Goal: Consume media (video, audio): Consume media (video, audio)

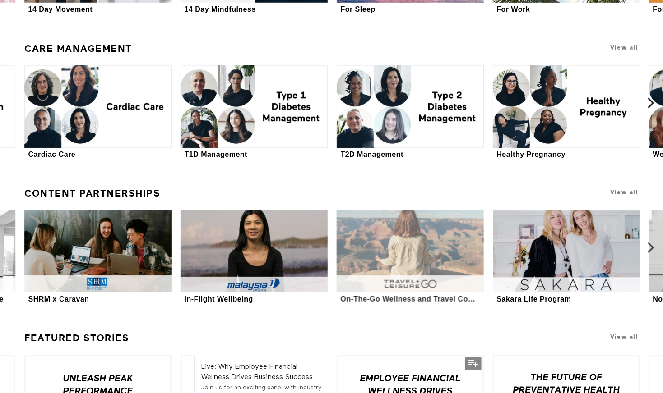
scroll to position [2567, 0]
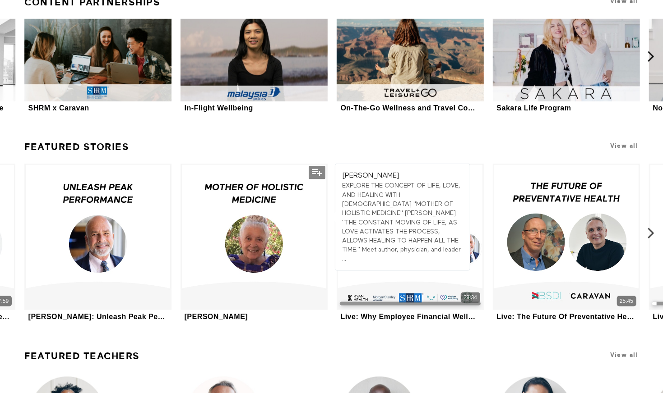
click at [469, 253] on div "Dr. Gladys McGarey EXPLORE THE CONCEPT OF LIFE, LOVE, AND HEALING WITH 102 YEAR…" at bounding box center [402, 217] width 135 height 107
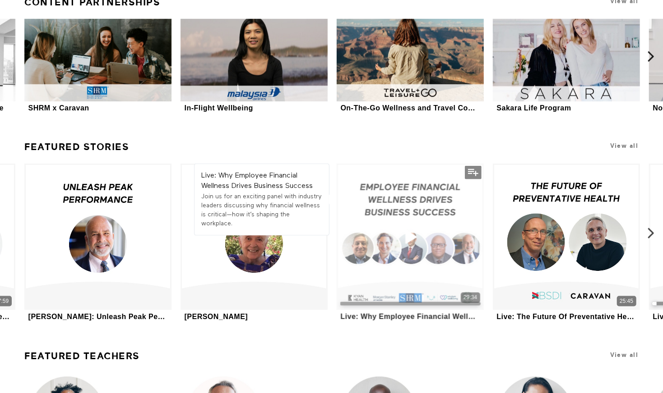
click at [415, 291] on div "29:34" at bounding box center [410, 237] width 147 height 147
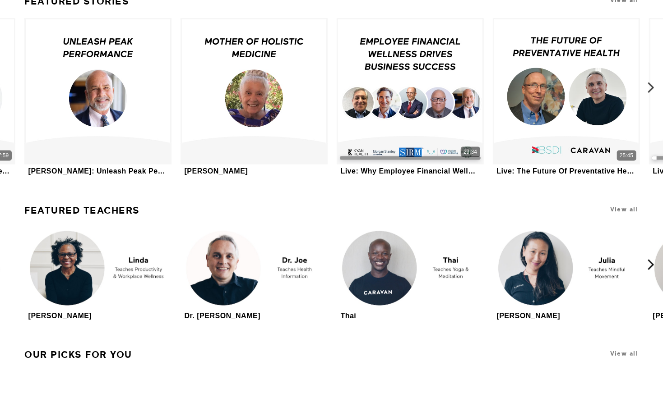
scroll to position [2608, 0]
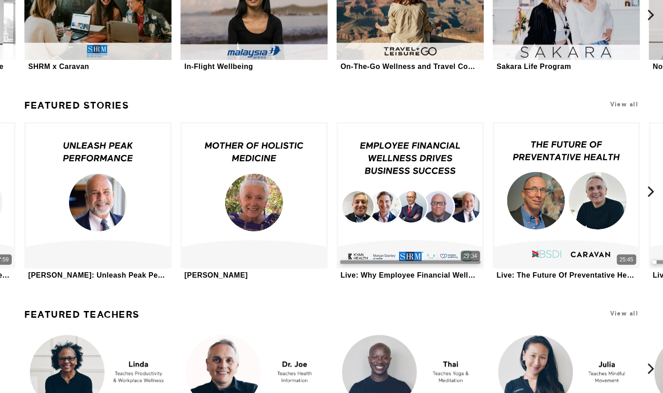
click at [88, 101] on link "Featured Stories" at bounding box center [76, 105] width 105 height 19
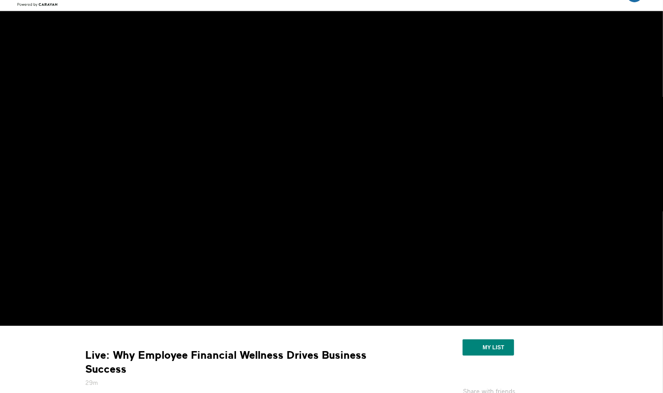
scroll to position [20, 0]
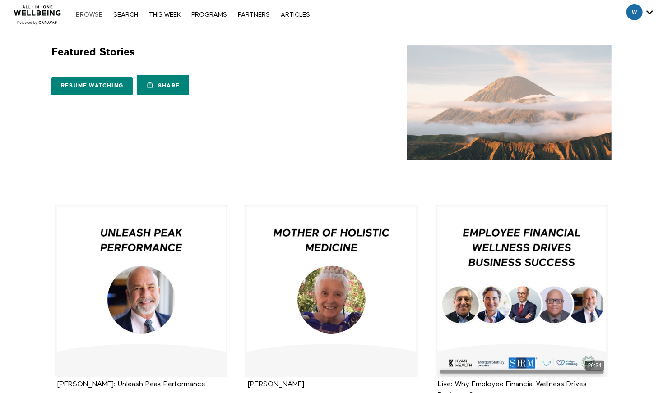
click at [86, 17] on link "Browse" at bounding box center [89, 15] width 36 height 6
